Goal: Task Accomplishment & Management: Manage account settings

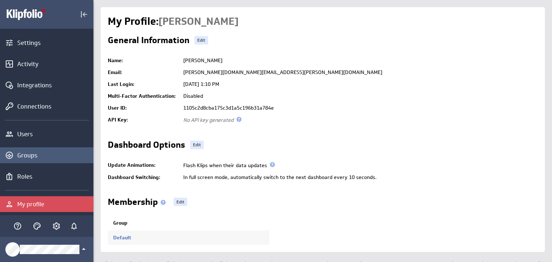
scroll to position [117, 0]
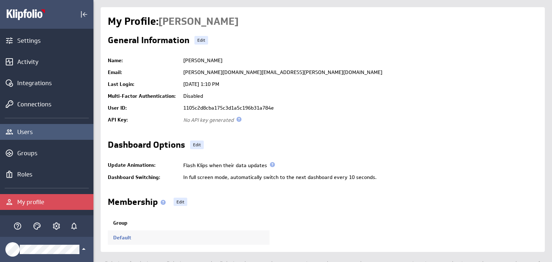
click at [29, 136] on div "Users" at bounding box center [46, 132] width 93 height 16
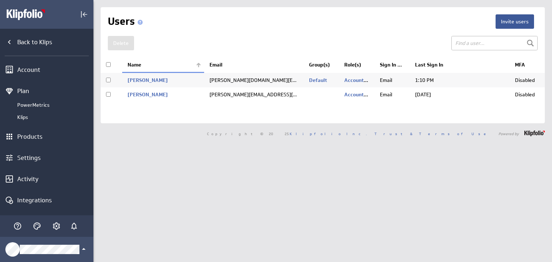
click at [212, 91] on td "[PERSON_NAME][EMAIL_ADDRESS][PERSON_NAME][DOMAIN_NAME]" at bounding box center [253, 94] width 99 height 14
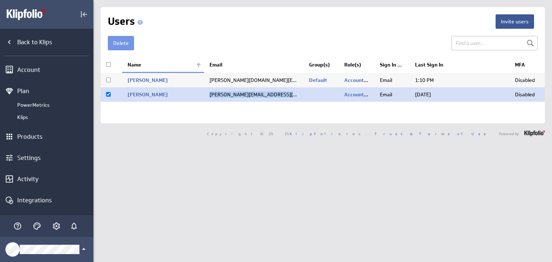
drag, startPoint x: 212, startPoint y: 91, endPoint x: 279, endPoint y: 93, distance: 66.9
click at [279, 93] on td "[PERSON_NAME][EMAIL_ADDRESS][PERSON_NAME][DOMAIN_NAME]" at bounding box center [253, 94] width 99 height 14
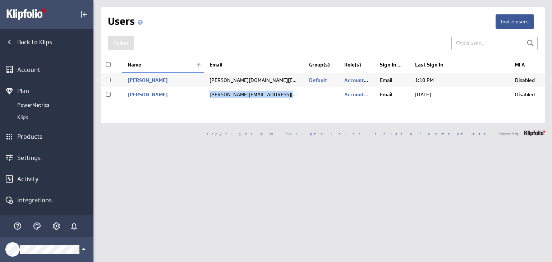
click at [279, 93] on td "[PERSON_NAME][EMAIL_ADDRESS][PERSON_NAME][DOMAIN_NAME]" at bounding box center [253, 94] width 99 height 14
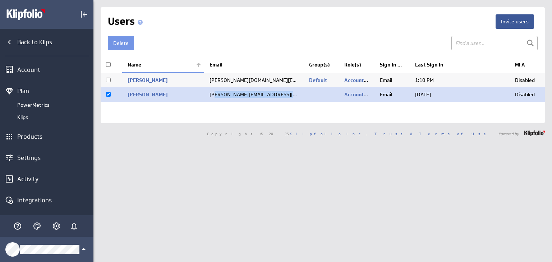
drag, startPoint x: 213, startPoint y: 92, endPoint x: 305, endPoint y: 92, distance: 91.6
click at [305, 92] on tr "Stretten, Anthony anthony.stretten@globalgroup.co.uk Account Administrator , Kl…" at bounding box center [323, 94] width 444 height 14
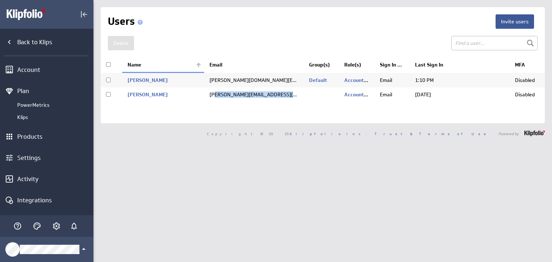
click at [254, 91] on td "[PERSON_NAME][EMAIL_ADDRESS][PERSON_NAME][DOMAIN_NAME]" at bounding box center [253, 94] width 99 height 14
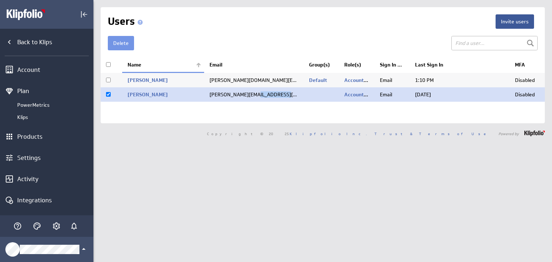
click at [254, 91] on td "[PERSON_NAME][EMAIL_ADDRESS][PERSON_NAME][DOMAIN_NAME]" at bounding box center [253, 94] width 99 height 14
checkbox input "false"
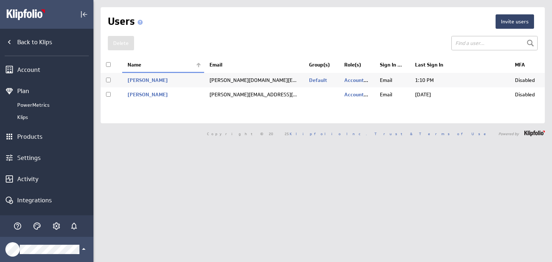
click at [497, 22] on button "Invite users" at bounding box center [514, 21] width 38 height 14
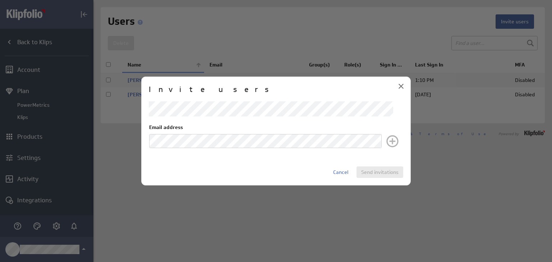
click at [402, 85] on icon "Close" at bounding box center [400, 86] width 5 height 5
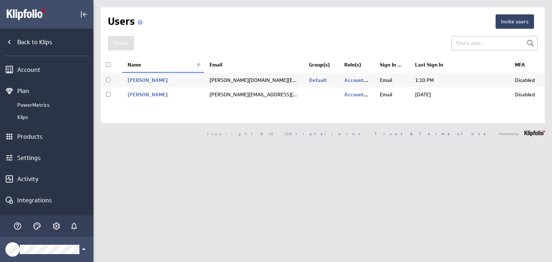
click at [514, 22] on button "Invite users" at bounding box center [514, 21] width 38 height 14
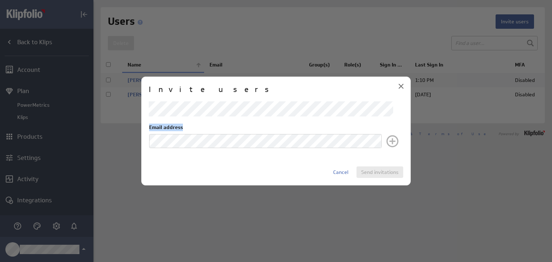
click at [264, 144] on div "Email address" at bounding box center [276, 130] width 254 height 58
click at [288, 161] on div "Invite users Email address Cancel Send invitations" at bounding box center [275, 131] width 269 height 109
click at [253, 131] on div "Email address" at bounding box center [265, 136] width 232 height 25
click at [260, 118] on div "Email address" at bounding box center [276, 130] width 254 height 58
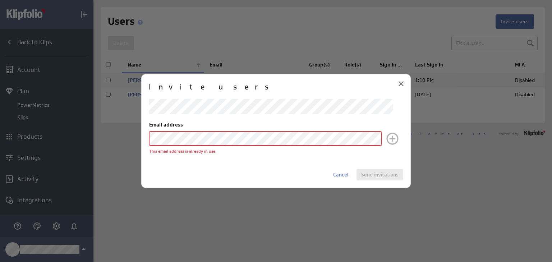
drag, startPoint x: 339, startPoint y: 173, endPoint x: 121, endPoint y: -30, distance: 297.9
click at [121, 0] on html "(no message) Back to Klips Account Plan PowerMetrics Klips Products Settings Ac…" at bounding box center [276, 131] width 552 height 262
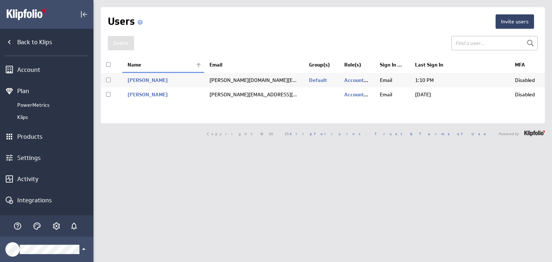
click at [495, 24] on button "Invite users" at bounding box center [514, 21] width 38 height 14
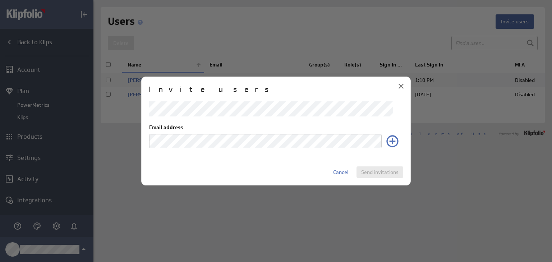
click at [295, 170] on div "Cancel Send invitations" at bounding box center [276, 171] width 254 height 11
click at [346, 170] on span "Cancel" at bounding box center [340, 172] width 15 height 6
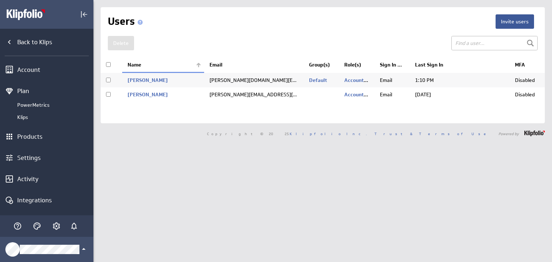
click at [510, 13] on div "Invite users Users Delete Name ," at bounding box center [323, 65] width 444 height 116
click at [509, 21] on button "Invite users" at bounding box center [514, 21] width 38 height 14
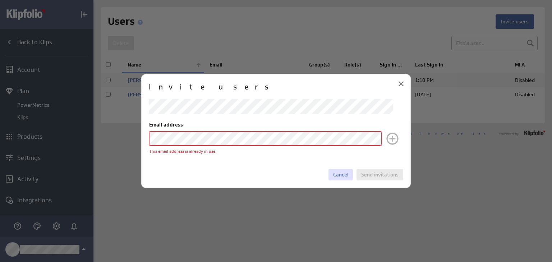
click at [343, 172] on span "Cancel" at bounding box center [340, 174] width 15 height 6
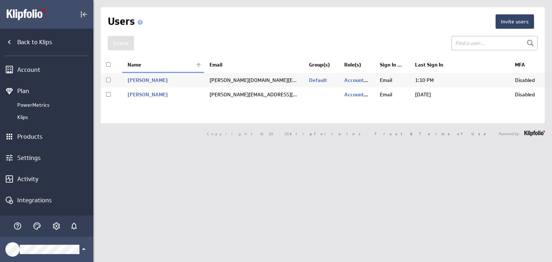
click at [503, 22] on button "Invite users" at bounding box center [514, 21] width 38 height 14
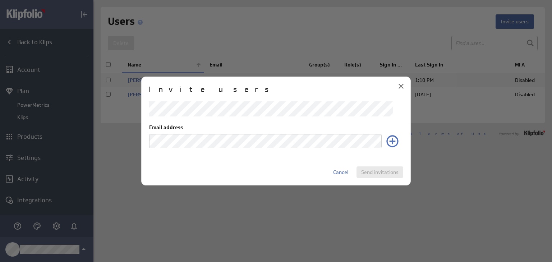
click at [354, 159] on div "Invite users Email address Cancel Send invitations" at bounding box center [275, 131] width 269 height 109
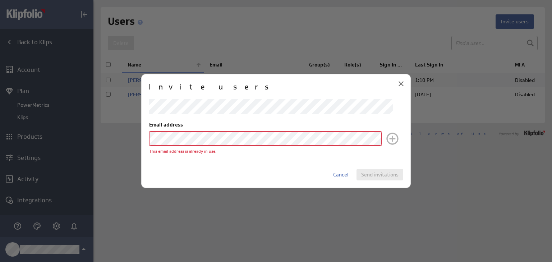
click at [374, 167] on div "Invite users Email address This email address is already in use. Cancel Send in…" at bounding box center [275, 131] width 269 height 114
click at [374, 168] on div "Invite users Email address This email address is already in use. Cancel Send in…" at bounding box center [275, 131] width 269 height 114
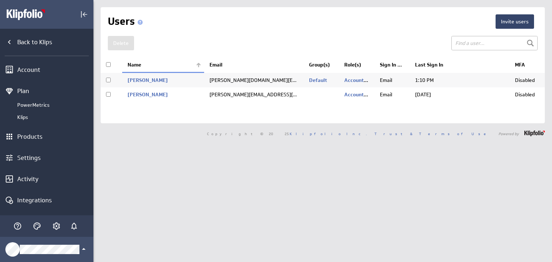
click at [505, 23] on button "Invite users" at bounding box center [514, 21] width 38 height 14
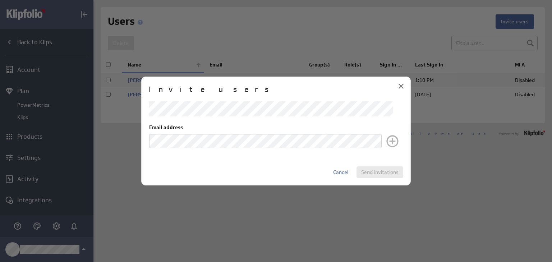
click at [229, 134] on div "Email address" at bounding box center [265, 136] width 232 height 25
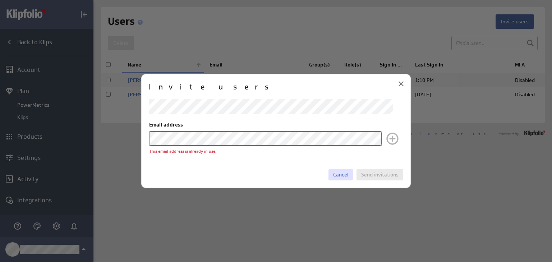
click at [334, 175] on span "Cancel" at bounding box center [340, 174] width 15 height 6
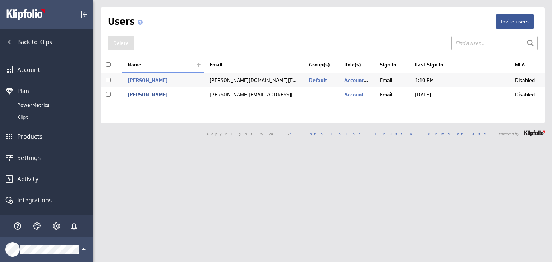
click at [165, 93] on link "[PERSON_NAME]" at bounding box center [148, 94] width 40 height 6
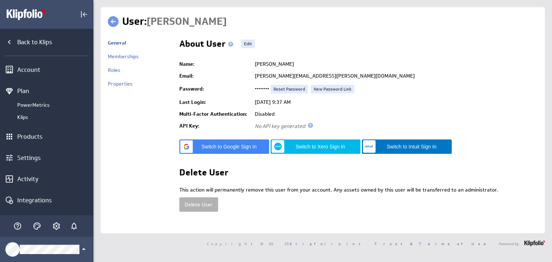
click at [139, 58] on div "Memberships" at bounding box center [140, 60] width 64 height 14
click at [123, 59] on link "Memberships" at bounding box center [123, 56] width 31 height 6
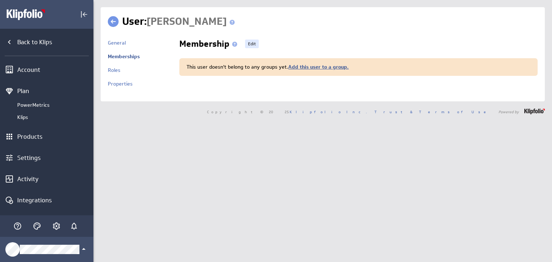
click at [326, 64] on link "Add this user to a group." at bounding box center [318, 67] width 60 height 6
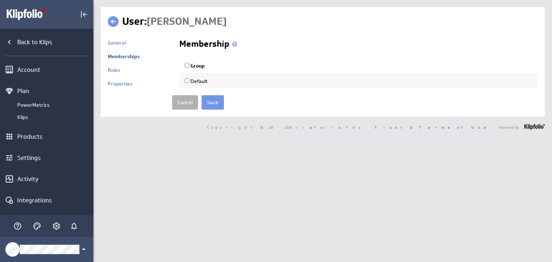
click at [194, 81] on label "Default" at bounding box center [196, 81] width 23 height 6
click at [189, 81] on input "Default" at bounding box center [187, 80] width 5 height 5
checkbox input "true"
click at [184, 100] on link "Cancel" at bounding box center [185, 102] width 26 height 14
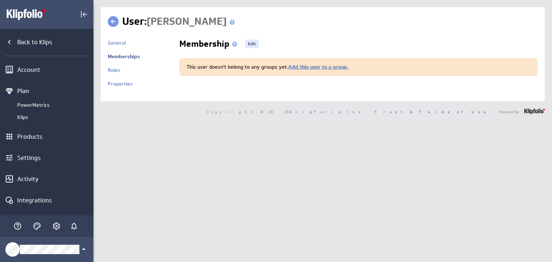
click at [301, 61] on div "This user doesn't belong to any groups yet. Add this user to a group." at bounding box center [358, 67] width 358 height 18
drag, startPoint x: 302, startPoint y: 67, endPoint x: 278, endPoint y: 76, distance: 25.4
click at [302, 67] on link "Add this user to a group." at bounding box center [318, 67] width 60 height 6
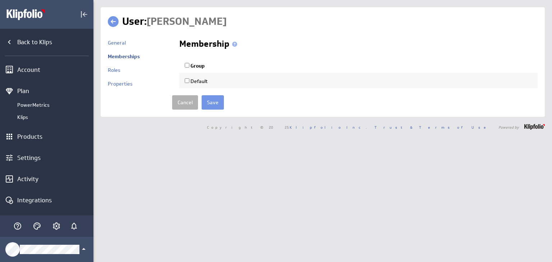
drag, startPoint x: 192, startPoint y: 65, endPoint x: 196, endPoint y: 73, distance: 9.2
click at [192, 66] on label "Group" at bounding box center [195, 65] width 20 height 6
click at [189, 66] on input "Group" at bounding box center [187, 65] width 5 height 5
checkbox input "true"
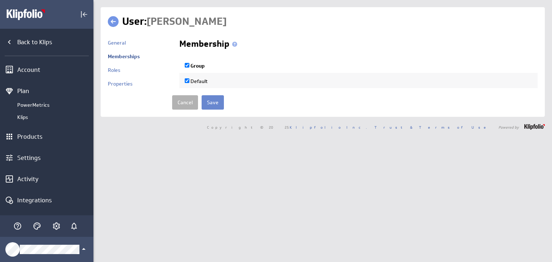
click at [204, 101] on input "Save" at bounding box center [213, 102] width 22 height 14
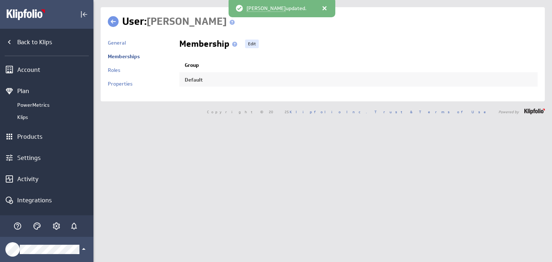
click at [115, 14] on div "User: Anthony Stretten General Memberships" at bounding box center [323, 54] width 444 height 94
click at [111, 23] on link at bounding box center [113, 21] width 11 height 11
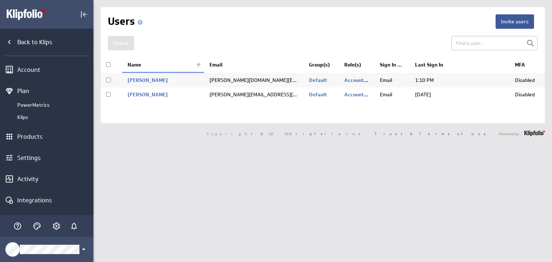
click at [239, 147] on div "Invite users Users [GEOGRAPHIC_DATA] , ," at bounding box center [322, 131] width 458 height 262
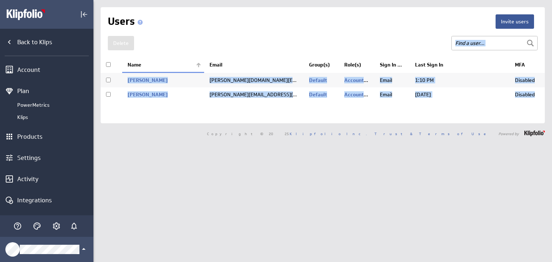
drag, startPoint x: 354, startPoint y: 44, endPoint x: 457, endPoint y: 114, distance: 123.9
click at [457, 114] on div "Invite users Users Delete Name ," at bounding box center [323, 65] width 444 height 116
click at [430, 101] on td "[DATE]" at bounding box center [458, 94] width 99 height 14
checkbox input "true"
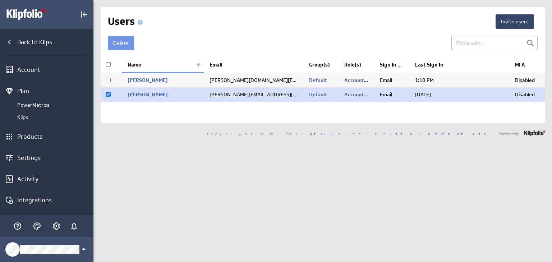
click at [501, 17] on button "Invite users" at bounding box center [514, 21] width 38 height 14
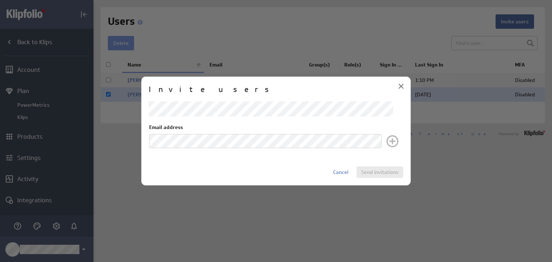
click at [253, 132] on div "Email address" at bounding box center [265, 136] width 232 height 25
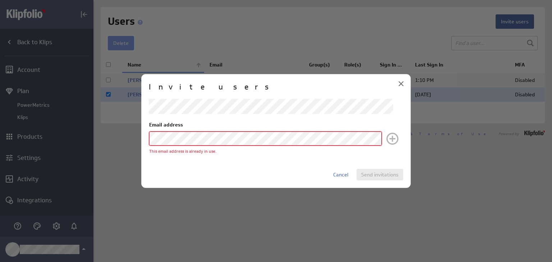
click at [343, 175] on span "Cancel" at bounding box center [340, 174] width 15 height 6
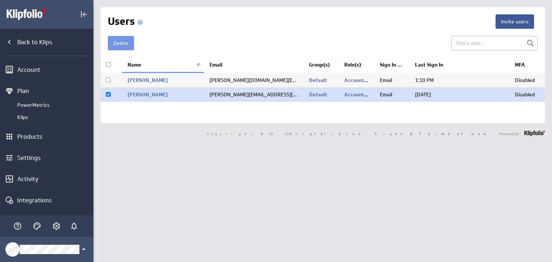
click at [0, 0] on div at bounding box center [0, 0] width 0 height 0
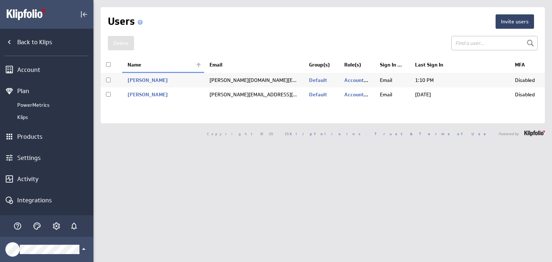
click at [510, 19] on button "Invite users" at bounding box center [514, 21] width 38 height 14
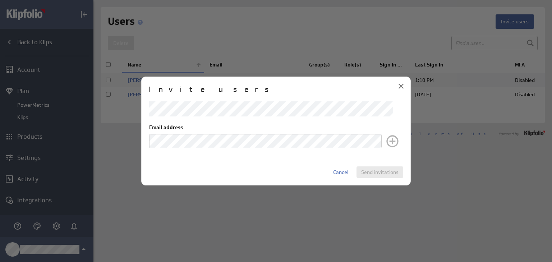
click at [319, 132] on div "Email address" at bounding box center [265, 136] width 232 height 25
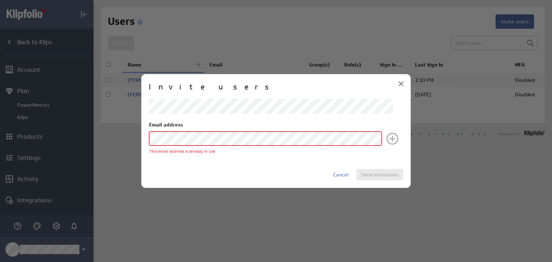
drag, startPoint x: 341, startPoint y: 174, endPoint x: 354, endPoint y: 165, distance: 15.4
click at [341, 174] on span "Cancel" at bounding box center [340, 174] width 15 height 6
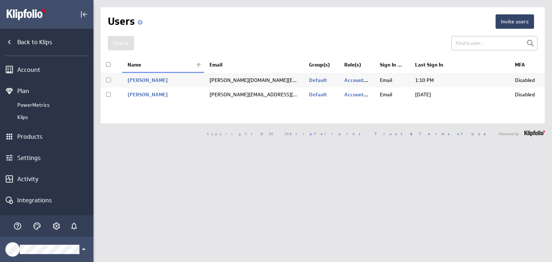
click at [514, 20] on button "Invite users" at bounding box center [514, 21] width 38 height 14
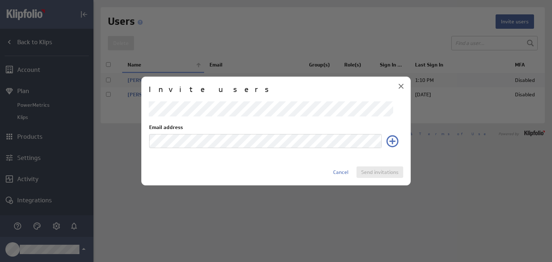
click at [369, 161] on div "Invite users Email address Cancel Send invitations" at bounding box center [275, 131] width 269 height 109
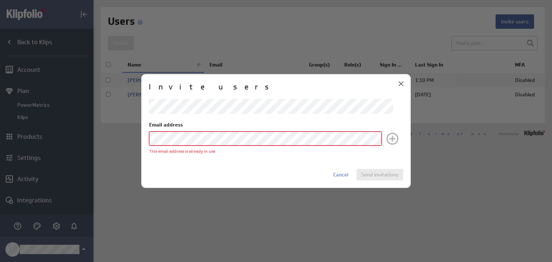
drag, startPoint x: 405, startPoint y: 82, endPoint x: 388, endPoint y: 61, distance: 26.8
click at [406, 82] on div "Close" at bounding box center [401, 84] width 12 height 12
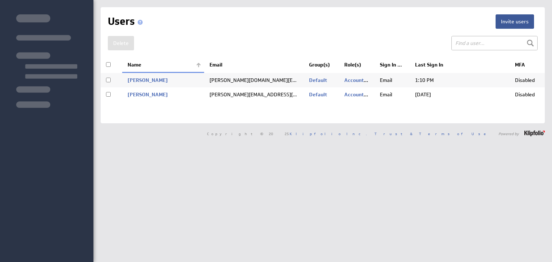
click at [517, 22] on button "Invite users" at bounding box center [514, 21] width 38 height 14
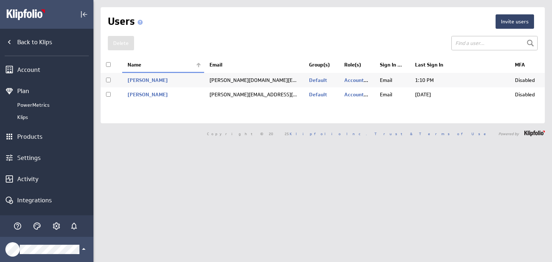
click at [516, 18] on button "Invite users" at bounding box center [514, 21] width 38 height 14
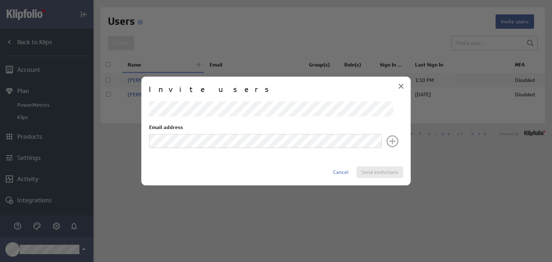
click at [259, 148] on body "(no message) Back to Klips Account Plan PowerMetrics Klips Products Settings Ac…" at bounding box center [276, 131] width 552 height 262
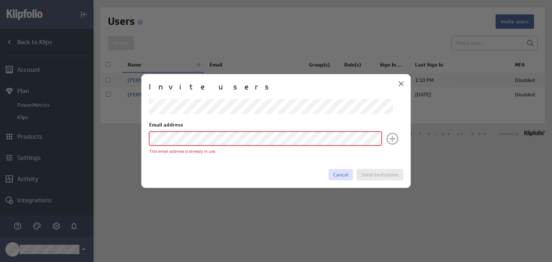
click at [338, 176] on span "Cancel" at bounding box center [340, 174] width 15 height 6
